Goal: Information Seeking & Learning: Learn about a topic

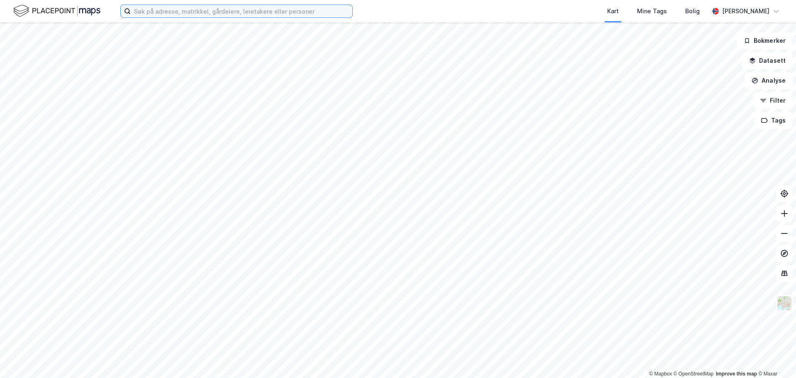
click at [159, 13] on input at bounding box center [242, 11] width 222 height 12
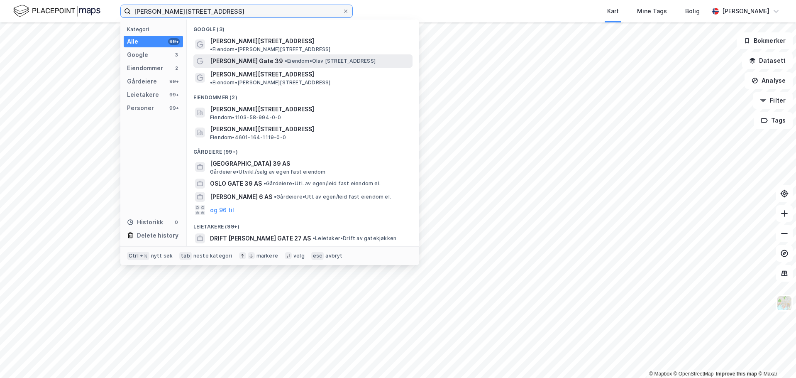
type input "[PERSON_NAME][STREET_ADDRESS]"
click at [235, 57] on span "[PERSON_NAME] Gate 39" at bounding box center [246, 61] width 73 height 10
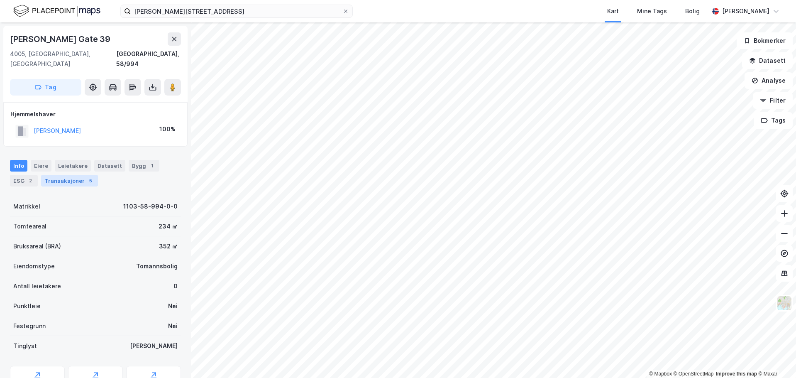
click at [60, 175] on div "Transaksjoner 5" at bounding box center [69, 181] width 57 height 12
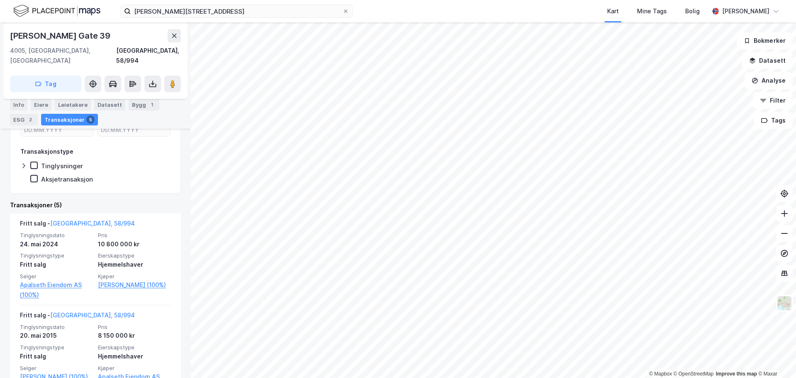
scroll to position [208, 0]
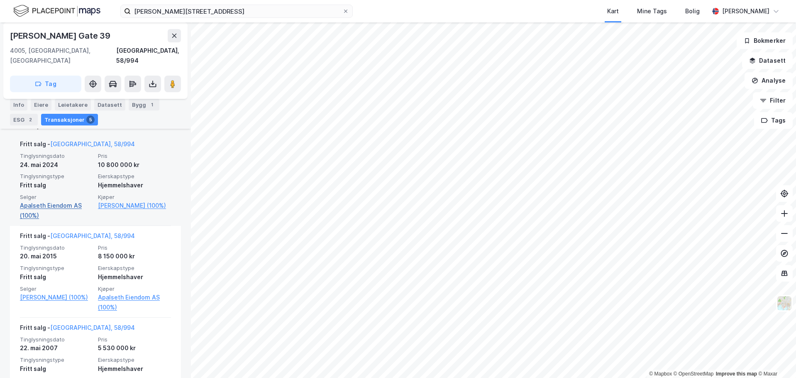
click at [43, 201] on link "Apalseth Eiendom AS (100%)" at bounding box center [56, 211] width 73 height 20
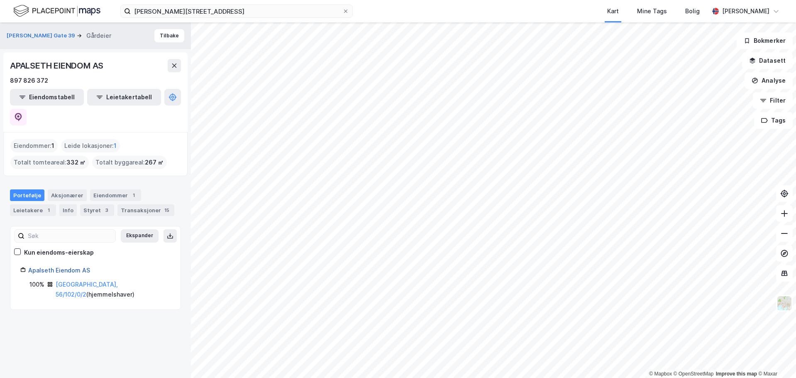
click at [50, 267] on link "Apalseth Eiendom AS" at bounding box center [59, 270] width 62 height 7
click at [91, 204] on div "Styret 3" at bounding box center [97, 210] width 34 height 12
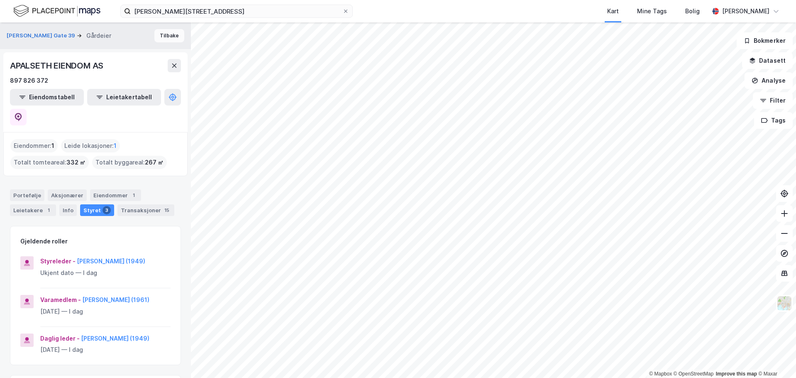
click at [157, 32] on button "Tilbake" at bounding box center [169, 35] width 30 height 13
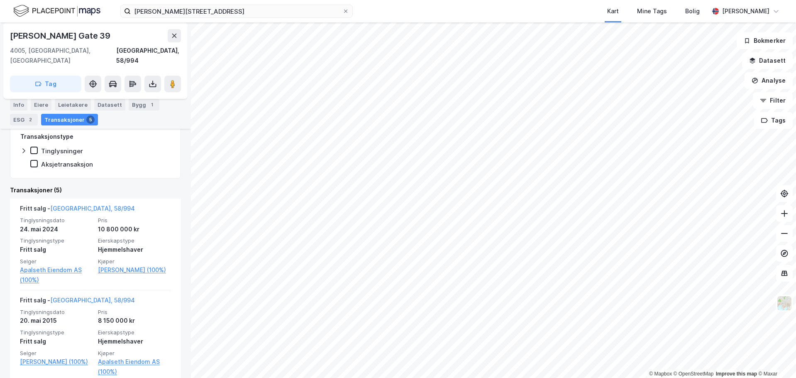
scroll to position [166, 0]
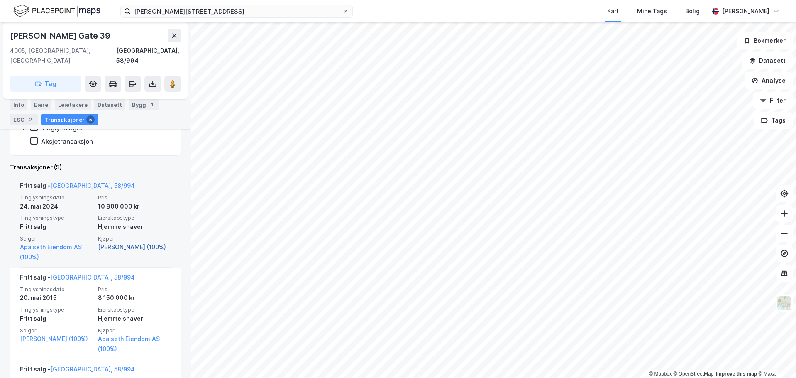
click at [108, 242] on link "[PERSON_NAME] (100%)" at bounding box center [134, 247] width 73 height 10
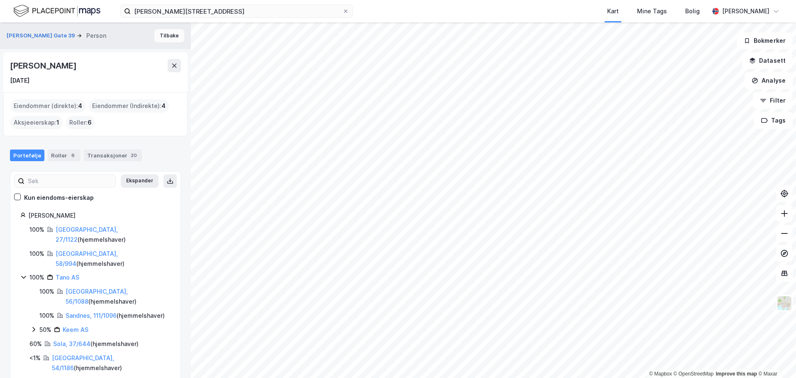
click at [159, 38] on button "Tilbake" at bounding box center [169, 35] width 30 height 13
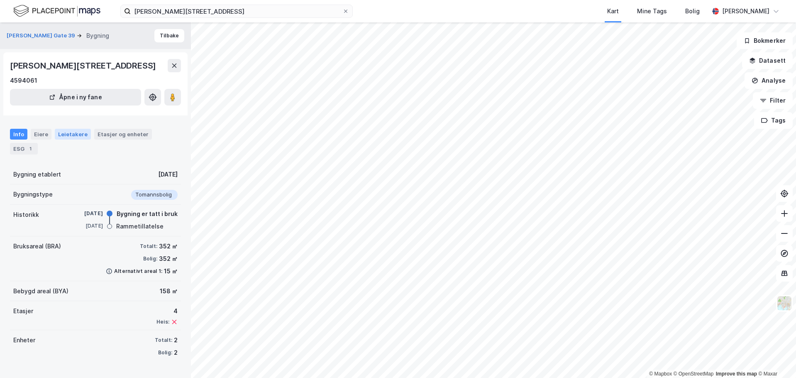
click at [61, 137] on div "Leietakere" at bounding box center [73, 134] width 36 height 11
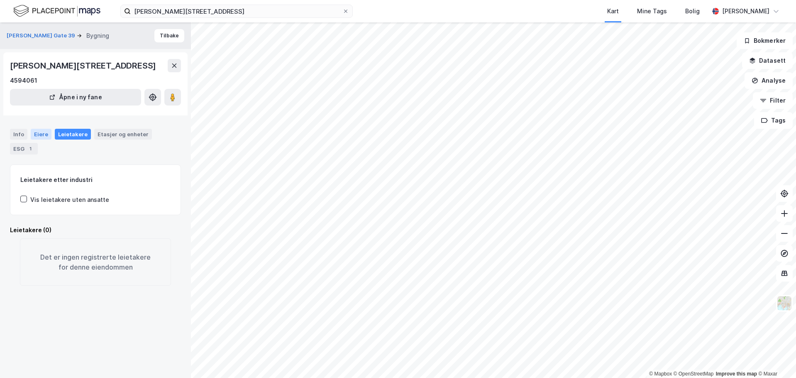
click at [35, 132] on div "Eiere" at bounding box center [41, 134] width 21 height 11
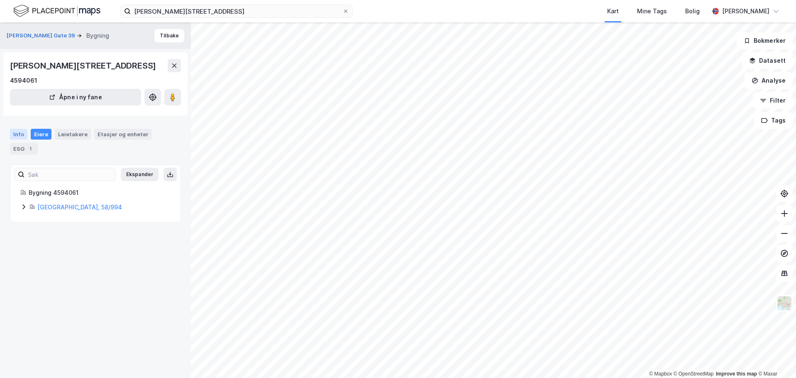
click at [11, 132] on div "Info" at bounding box center [18, 134] width 17 height 11
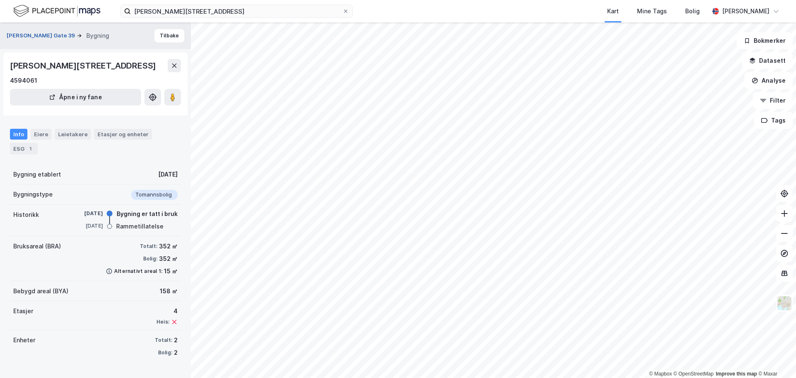
click at [17, 37] on button "[PERSON_NAME] Gate 39" at bounding box center [42, 36] width 70 height 8
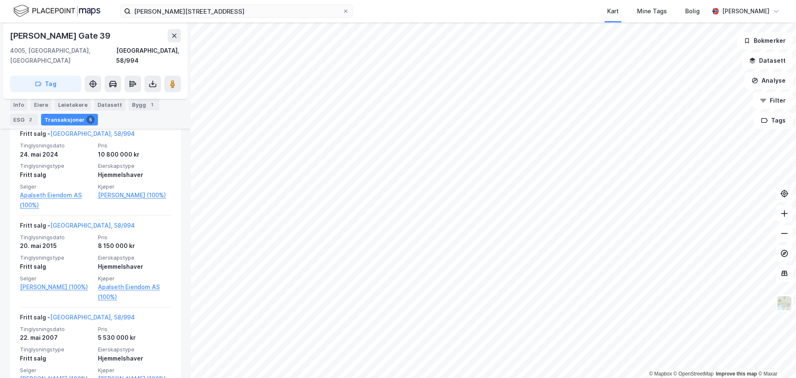
scroll to position [291, 0]
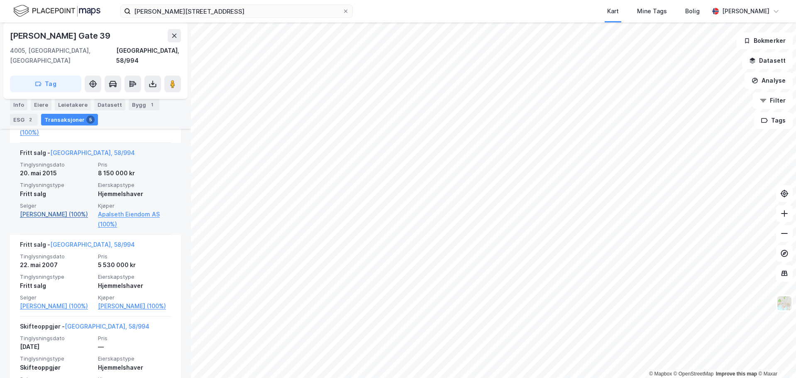
click at [51, 209] on link "[PERSON_NAME] (100%)" at bounding box center [56, 214] width 73 height 10
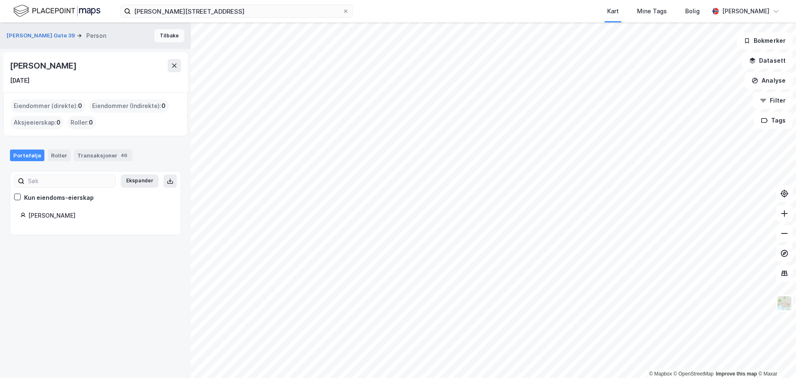
click at [156, 34] on button "Tilbake" at bounding box center [169, 35] width 30 height 13
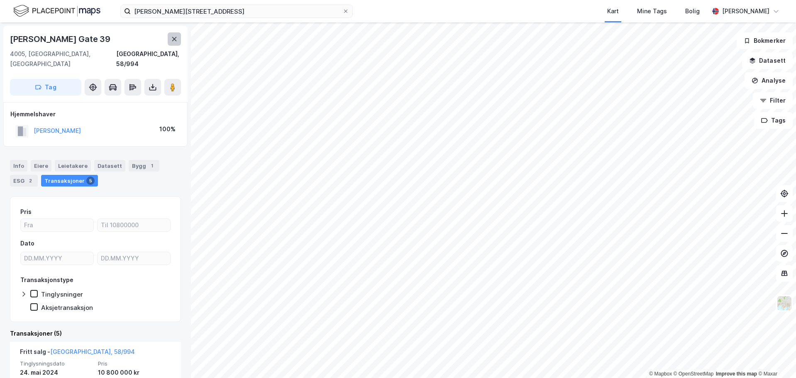
click at [173, 37] on icon at bounding box center [174, 39] width 7 height 7
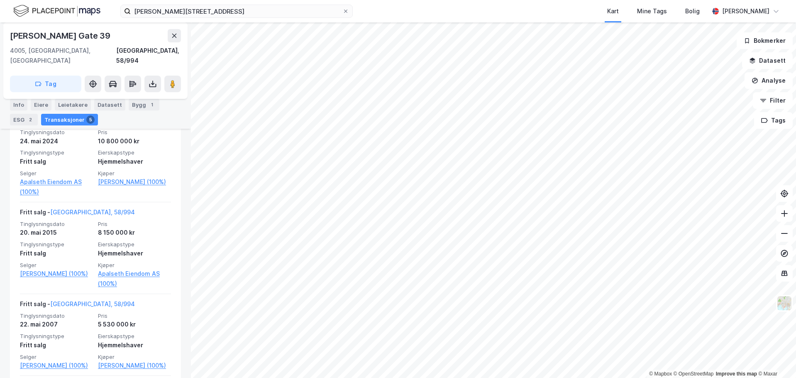
scroll to position [208, 0]
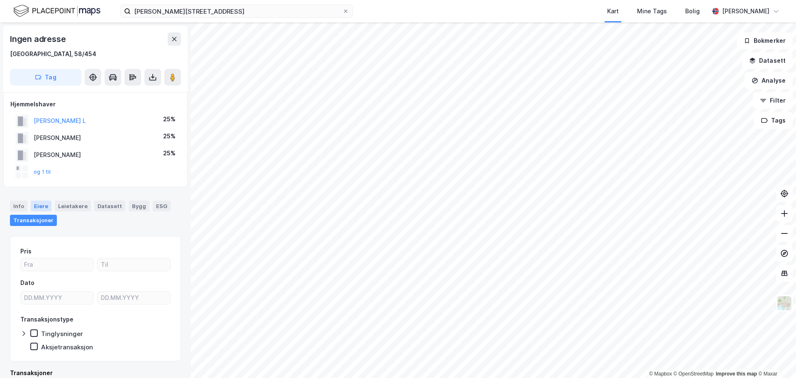
click at [41, 206] on div "Eiere" at bounding box center [41, 206] width 21 height 11
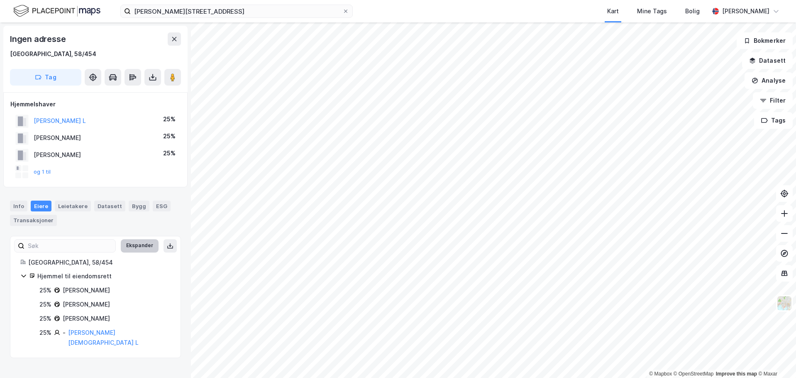
click at [140, 247] on button "Ekspander" at bounding box center [140, 245] width 38 height 13
click at [104, 331] on link "[PERSON_NAME][DEMOGRAPHIC_DATA] L" at bounding box center [103, 337] width 71 height 17
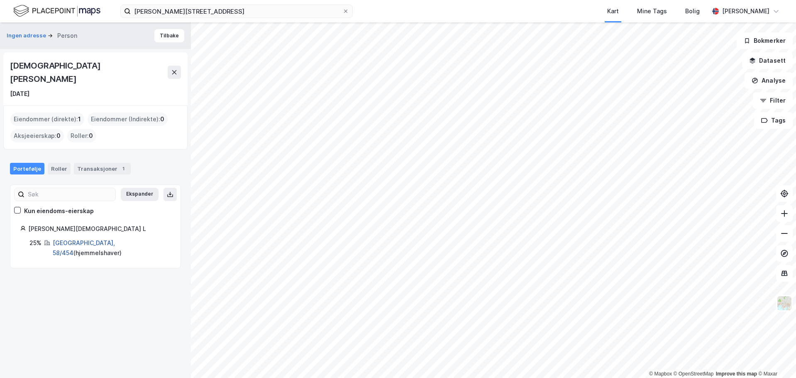
click at [77, 239] on link "[GEOGRAPHIC_DATA], 58/454" at bounding box center [84, 247] width 62 height 17
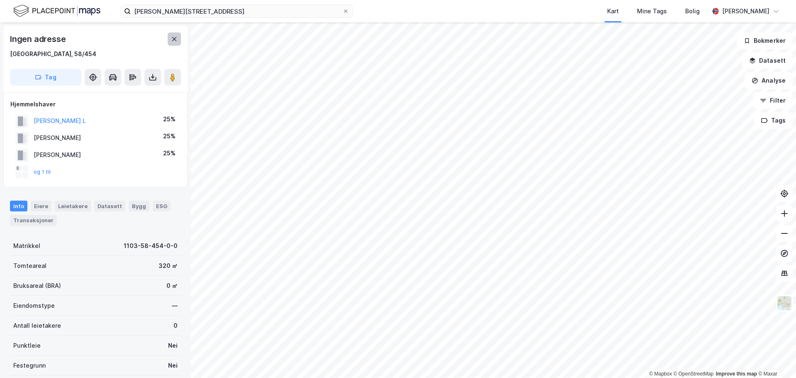
click at [175, 41] on icon at bounding box center [174, 39] width 7 height 7
